Goal: Task Accomplishment & Management: Use online tool/utility

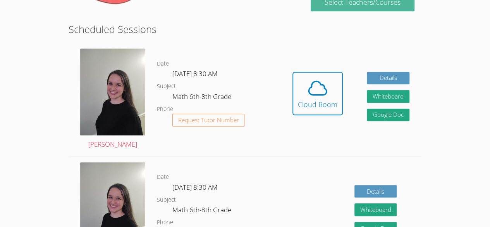
scroll to position [182, 0]
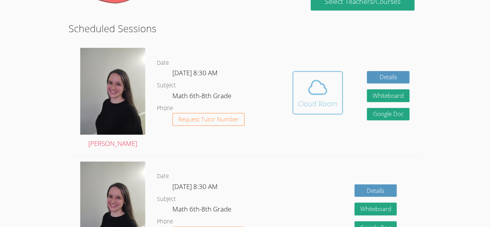
click at [311, 93] on icon at bounding box center [318, 87] width 22 height 22
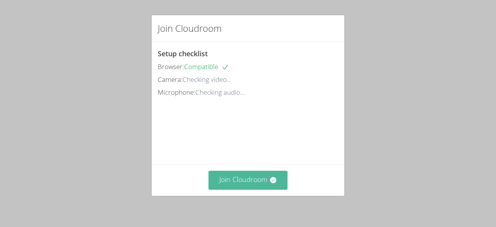
click at [260, 177] on button "Join Cloudroom" at bounding box center [247, 179] width 79 height 19
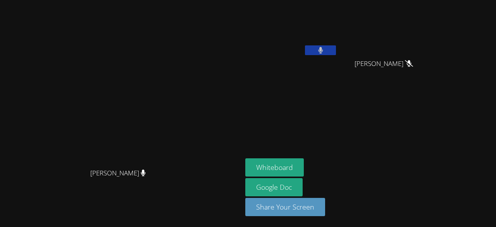
click at [413, 64] on icon at bounding box center [409, 63] width 8 height 7
drag, startPoint x: 341, startPoint y: 169, endPoint x: 333, endPoint y: 164, distance: 9.2
click at [304, 164] on button "Whiteboard" at bounding box center [274, 167] width 58 height 18
click at [146, 176] on icon at bounding box center [143, 172] width 5 height 7
click at [337, 29] on video at bounding box center [291, 29] width 92 height 52
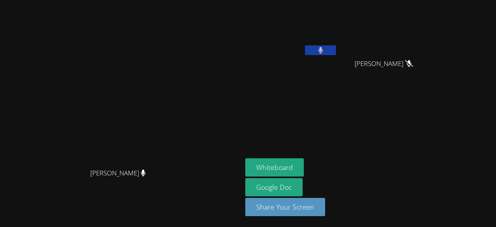
click at [179, 31] on video at bounding box center [121, 97] width 116 height 133
click at [304, 166] on button "Whiteboard" at bounding box center [274, 167] width 58 height 18
click at [316, 69] on div "Evelyn Caal Torres" at bounding box center [291, 44] width 92 height 83
click at [304, 159] on button "Whiteboard" at bounding box center [274, 167] width 58 height 18
